Goal: Task Accomplishment & Management: Use online tool/utility

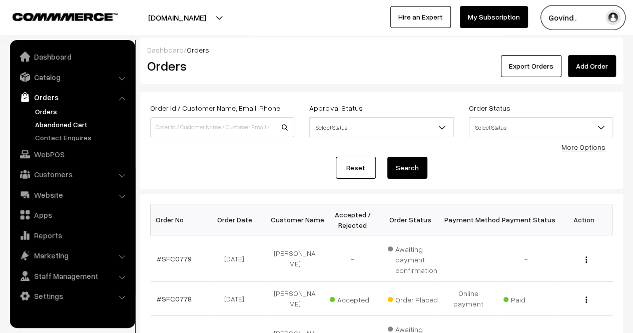
click at [55, 120] on link "Abandoned Cart" at bounding box center [82, 124] width 99 height 11
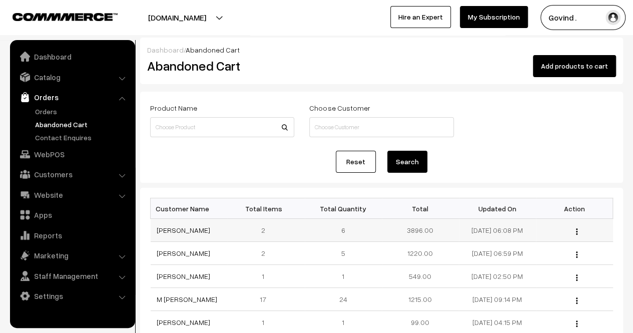
click at [576, 232] on img "button" at bounding box center [577, 231] width 2 height 7
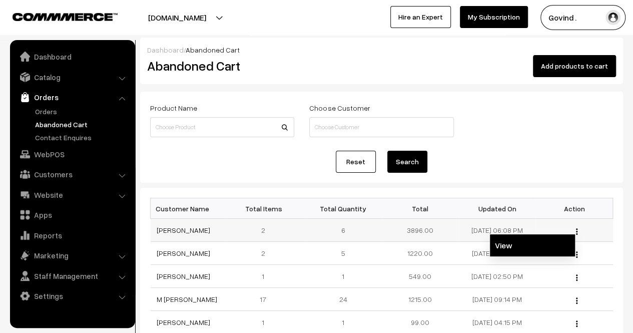
click at [532, 244] on link "View" at bounding box center [532, 245] width 85 height 22
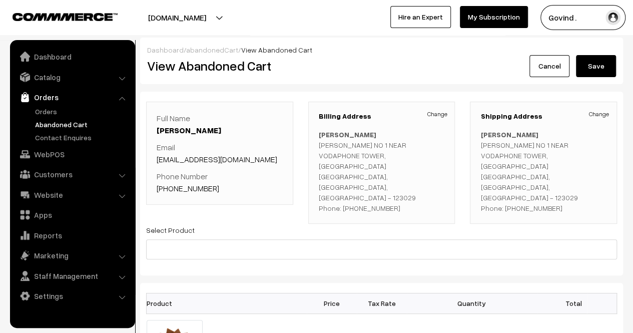
click at [545, 71] on link "Cancel" at bounding box center [550, 66] width 40 height 22
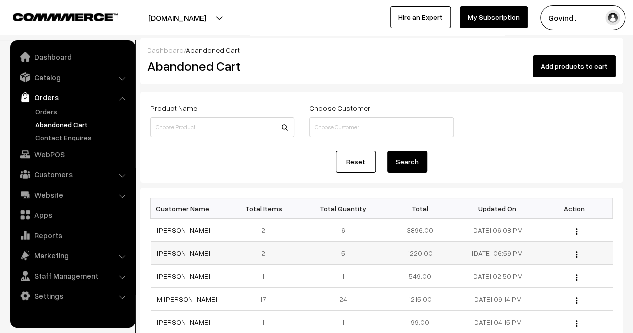
click at [577, 255] on img "button" at bounding box center [577, 254] width 2 height 7
click at [542, 267] on link "View" at bounding box center [532, 268] width 85 height 22
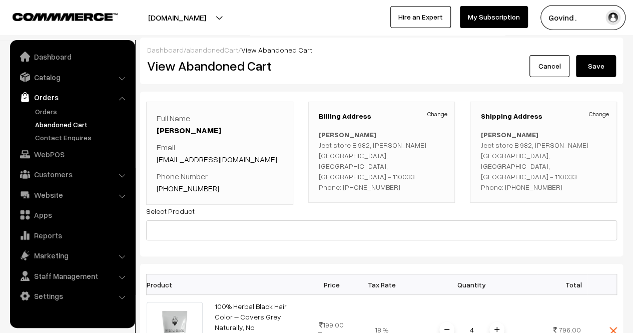
click at [555, 62] on link "Cancel" at bounding box center [550, 66] width 40 height 22
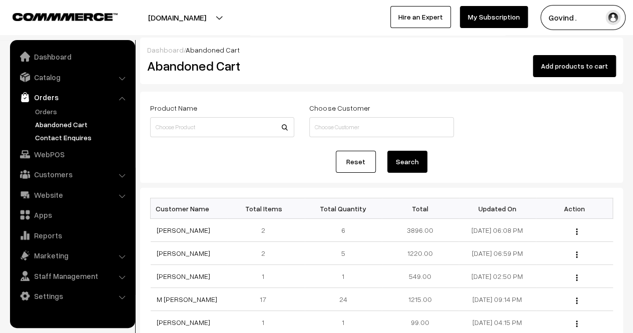
click at [56, 137] on link "Contact Enquires" at bounding box center [82, 137] width 99 height 11
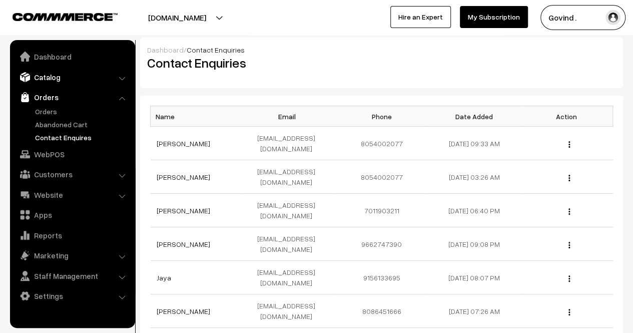
click at [50, 80] on link "Catalog" at bounding box center [72, 77] width 119 height 18
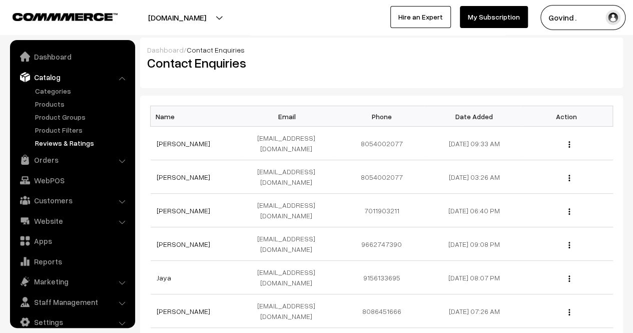
click at [63, 147] on link "Reviews & Ratings" at bounding box center [82, 143] width 99 height 11
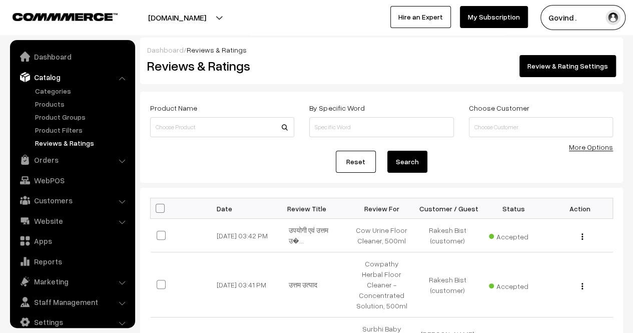
scroll to position [13, 0]
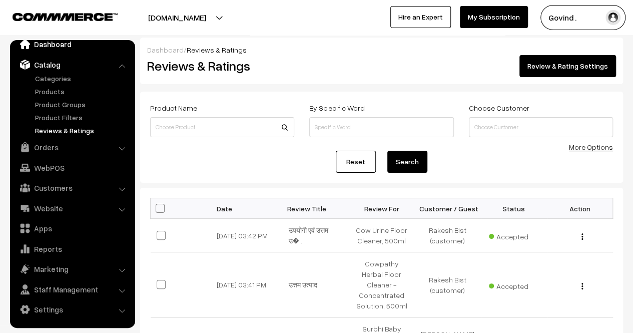
click at [46, 47] on link "Dashboard" at bounding box center [72, 44] width 119 height 18
